Goal: Find contact information: Find contact information

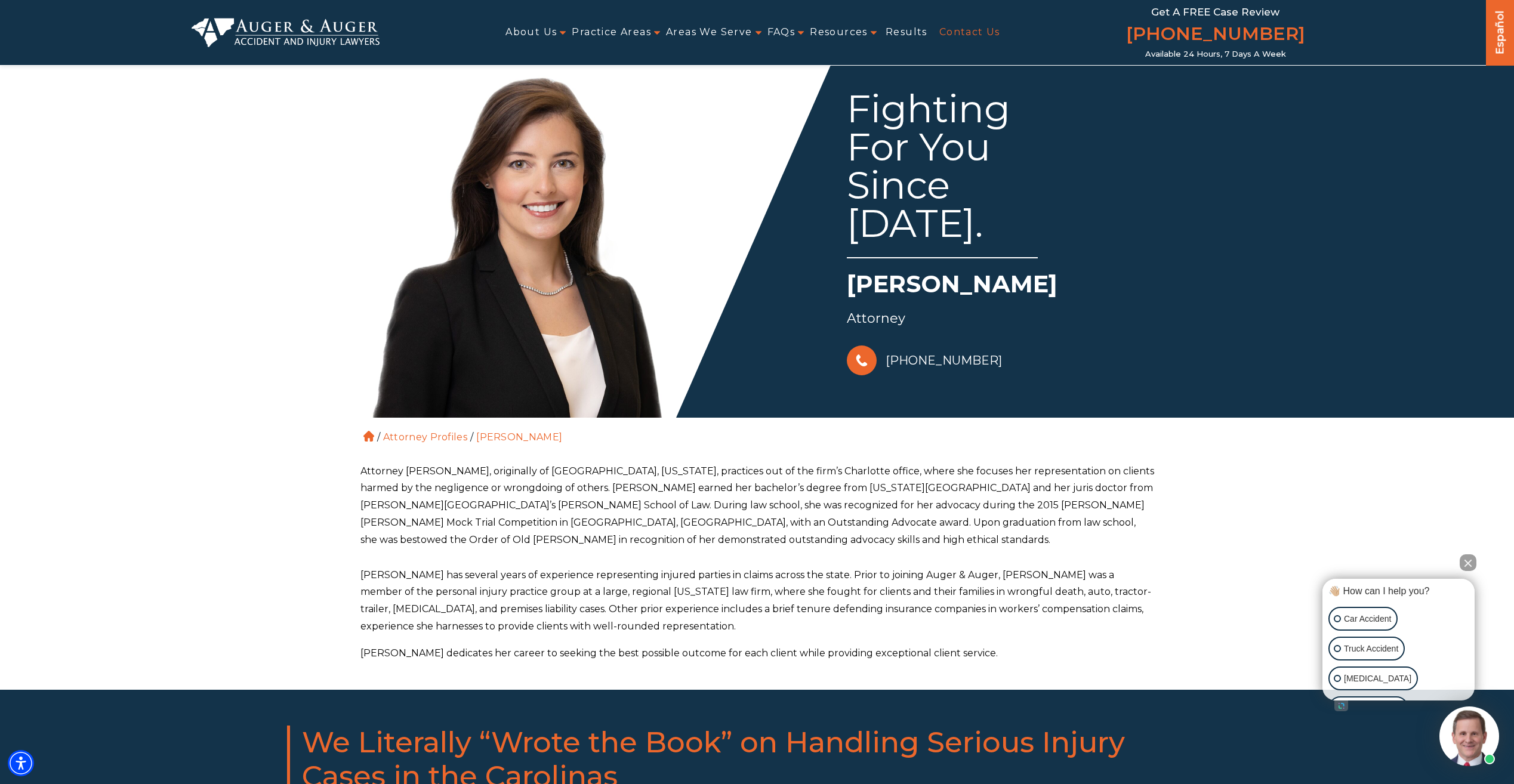
click at [960, 28] on link "Contact Us" at bounding box center [969, 32] width 61 height 27
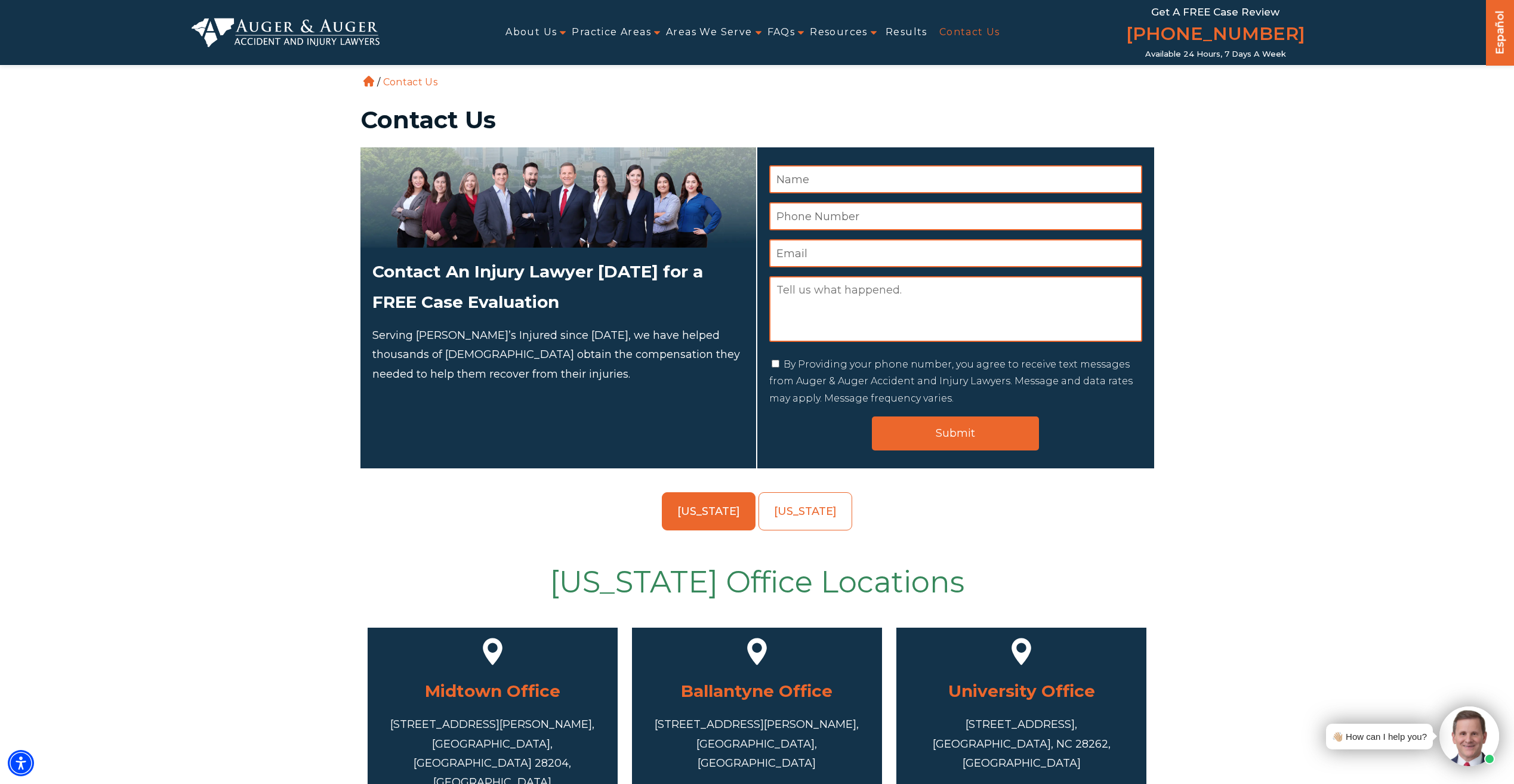
click at [1455, 722] on img at bounding box center [1469, 735] width 60 height 60
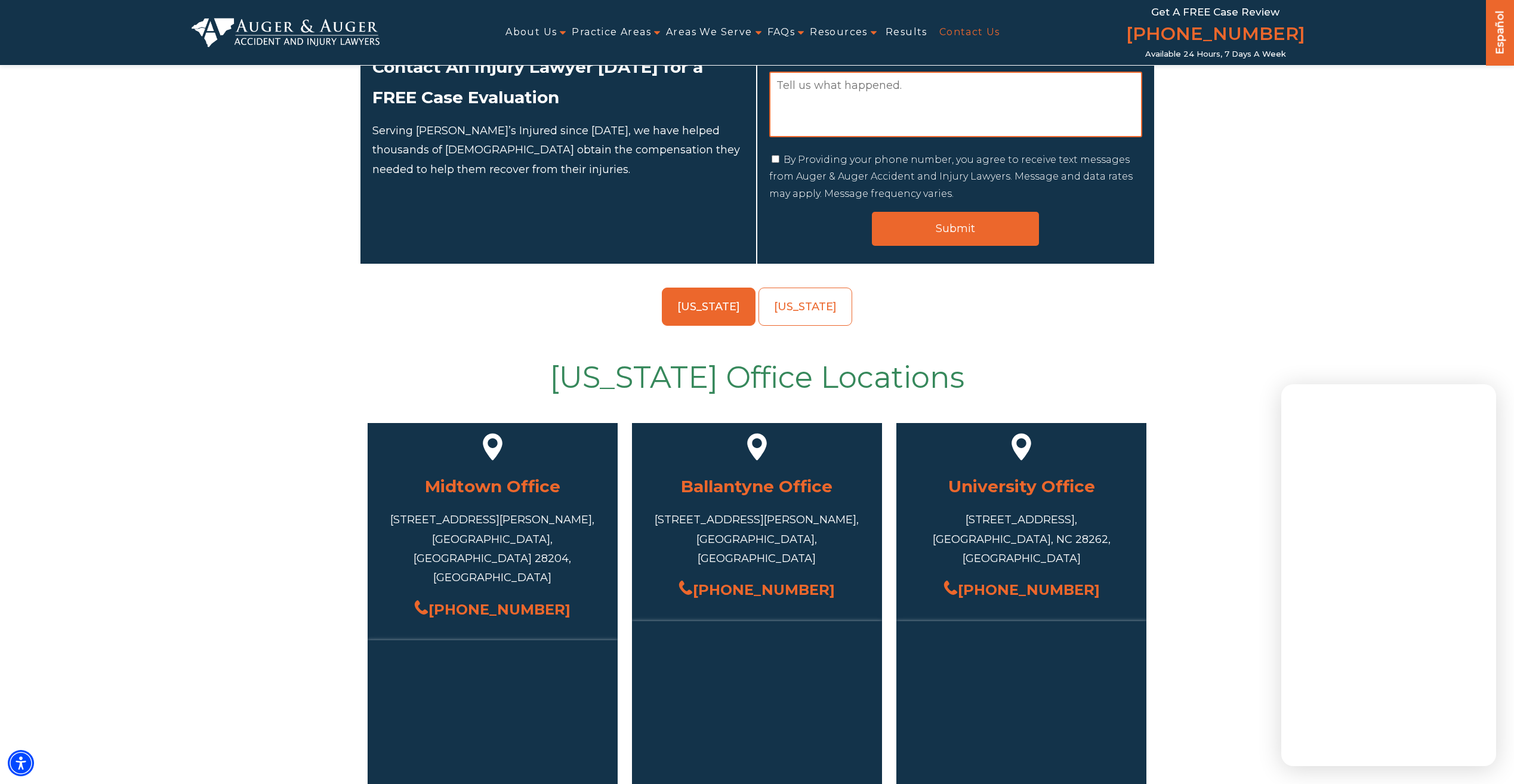
scroll to position [179, 0]
